Goal: Task Accomplishment & Management: Manage account settings

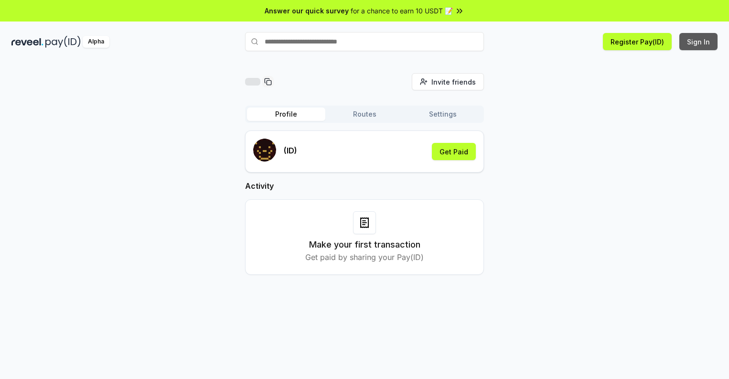
click at [699, 42] on button "Sign In" at bounding box center [698, 41] width 38 height 17
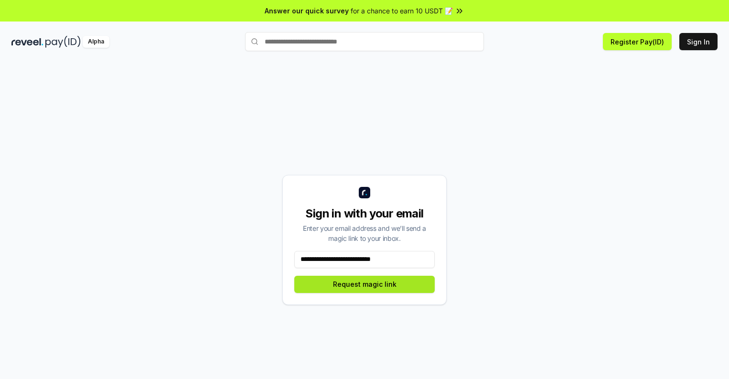
type input "**********"
click at [364, 284] on button "Request magic link" at bounding box center [364, 284] width 140 height 17
